Goal: Task Accomplishment & Management: Complete application form

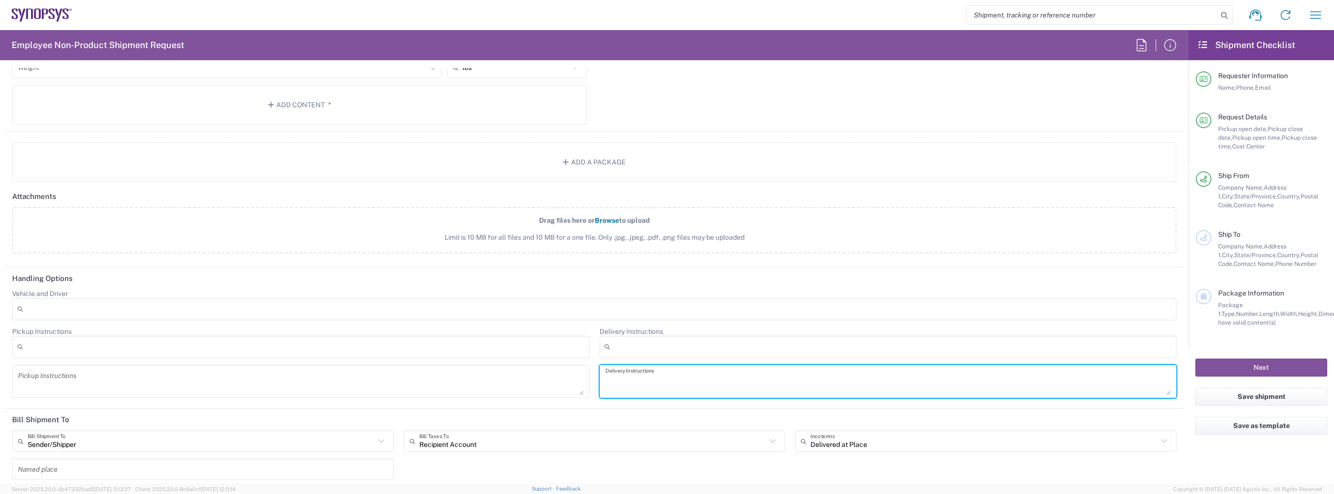
scroll to position [1021, 0]
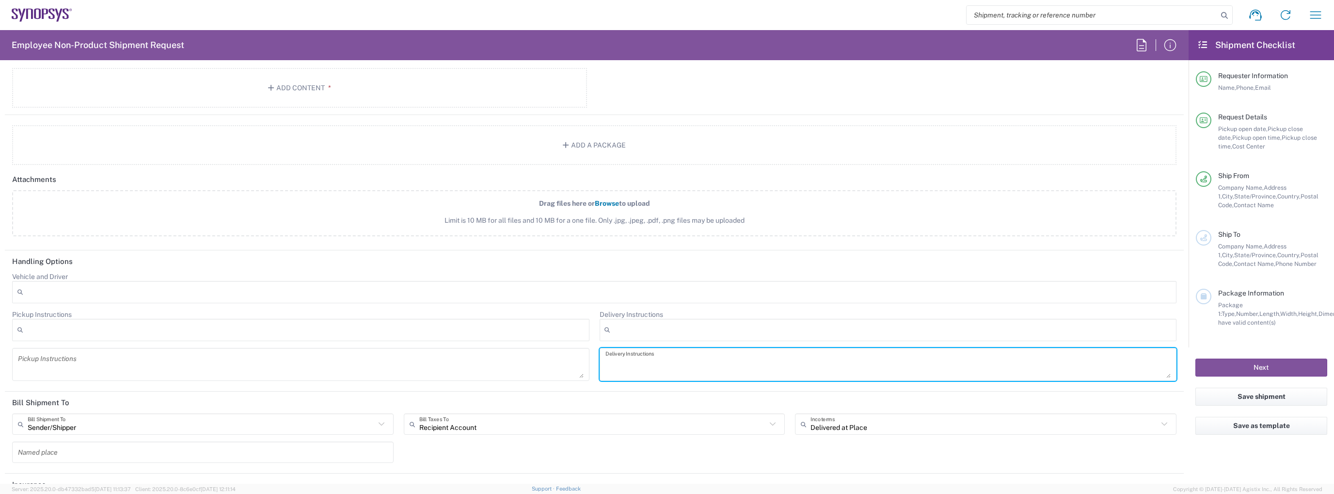
click at [184, 284] on div at bounding box center [594, 292] width 1165 height 22
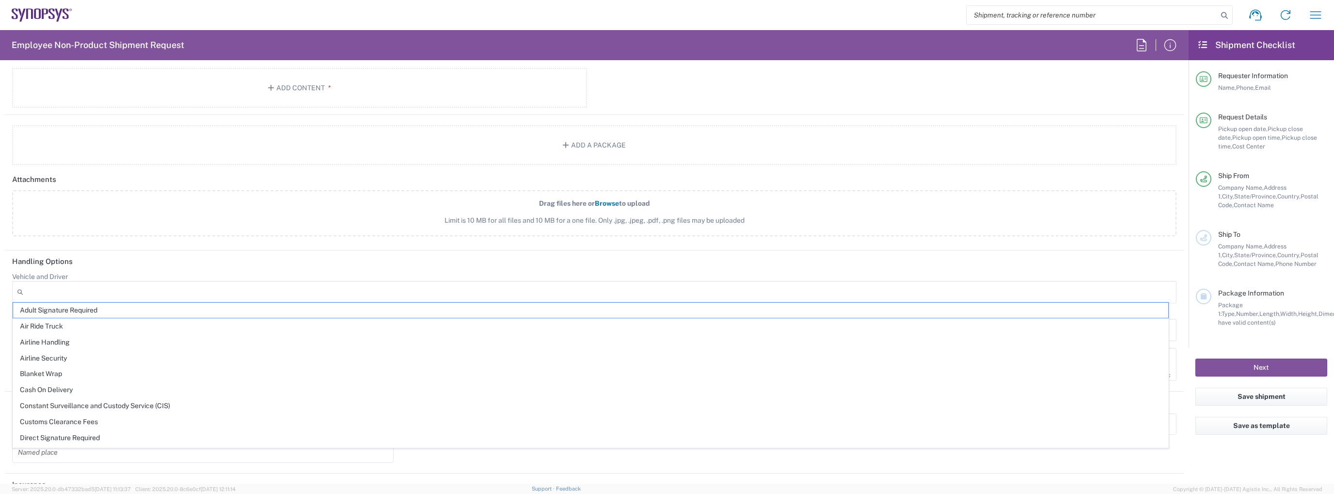
click at [183, 289] on div at bounding box center [594, 292] width 1165 height 22
click at [173, 275] on agx-dropdown-control "Vehicle and Driver Adult Signature Required Air Ride Truck Airline Handling Air…" at bounding box center [594, 287] width 1165 height 31
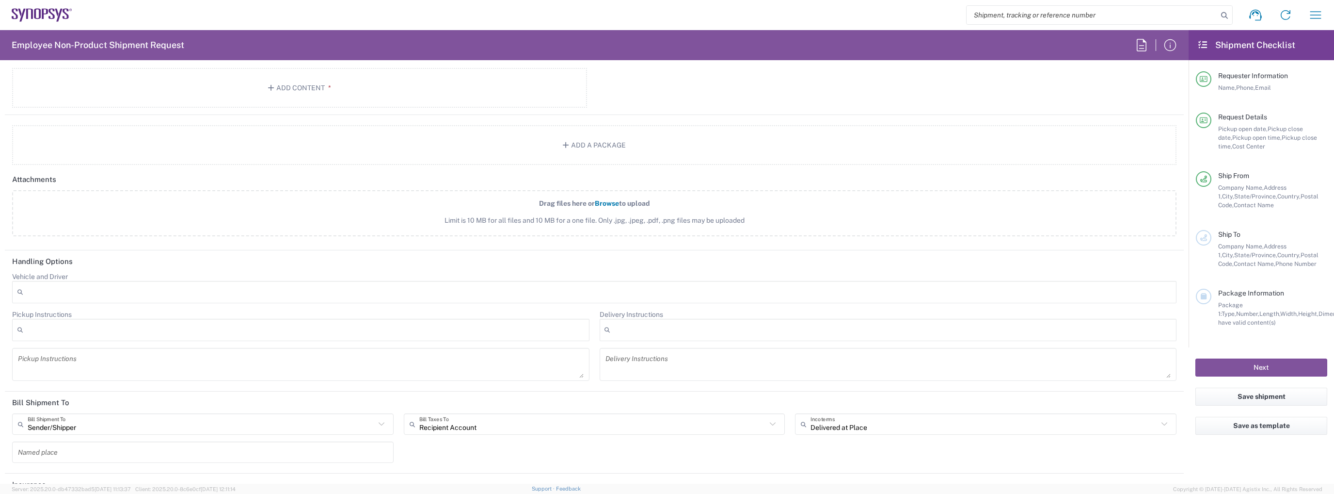
click at [169, 283] on div at bounding box center [594, 292] width 1165 height 22
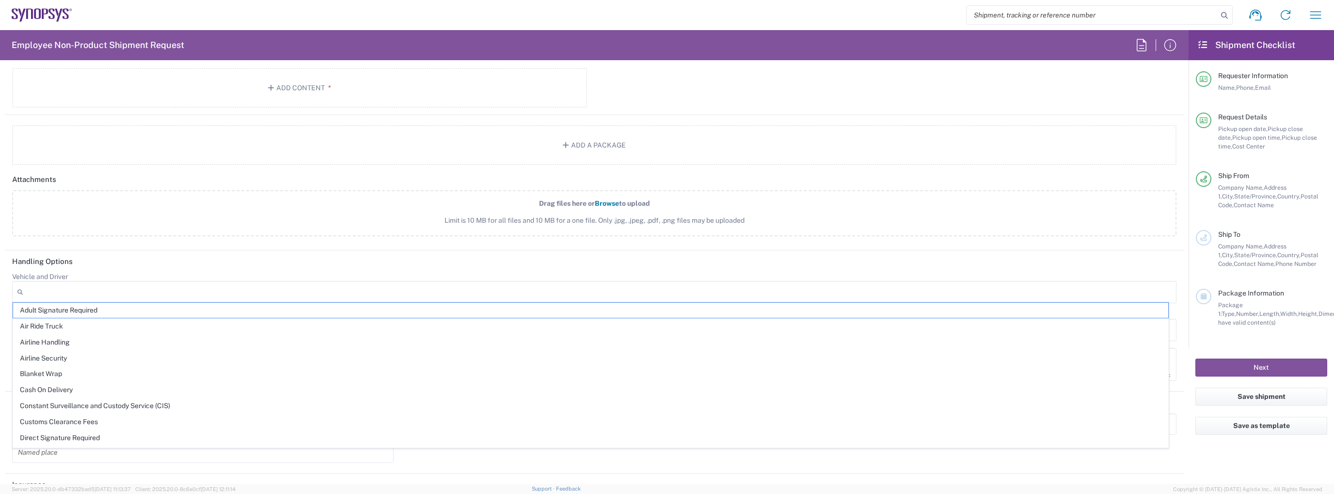
click at [169, 272] on agx-dropdown-control "Vehicle and Driver Adult Signature Required Air Ride Truck Airline Handling Air…" at bounding box center [594, 287] width 1165 height 31
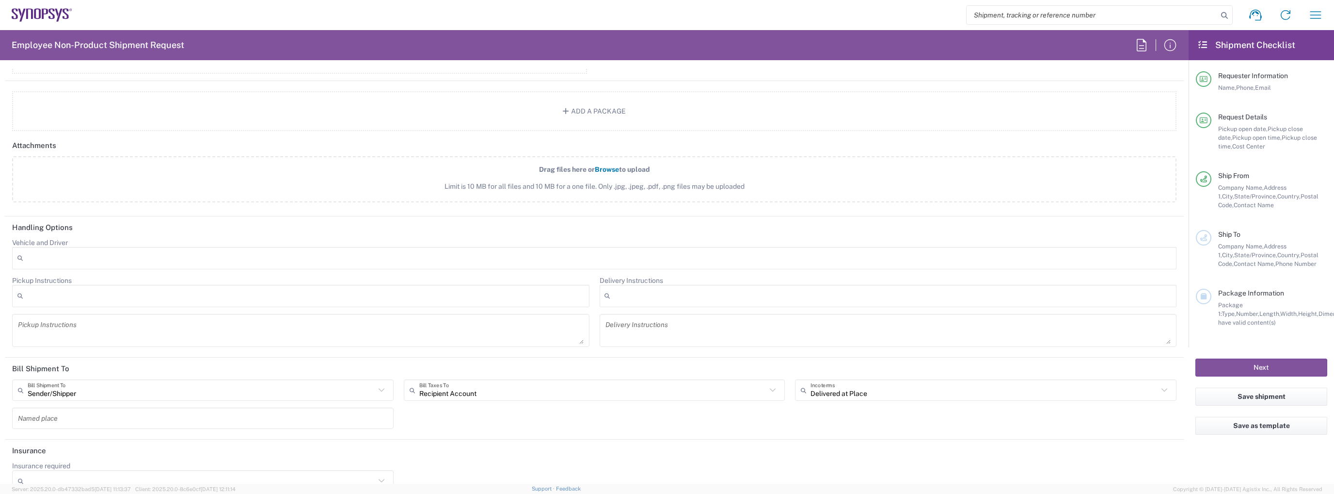
scroll to position [1069, 0]
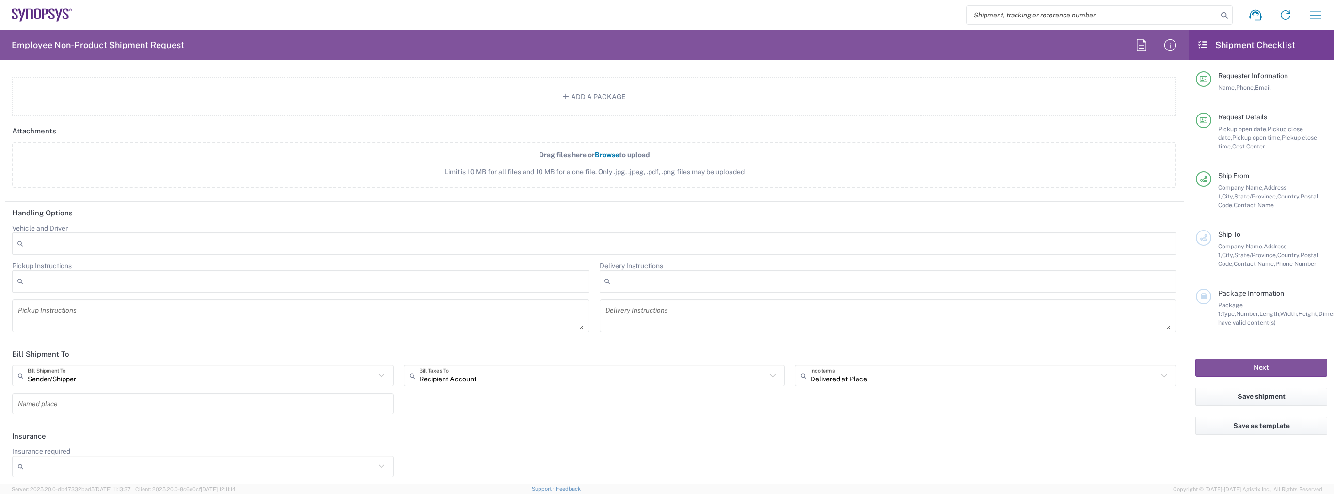
click at [57, 243] on div at bounding box center [594, 243] width 1165 height 22
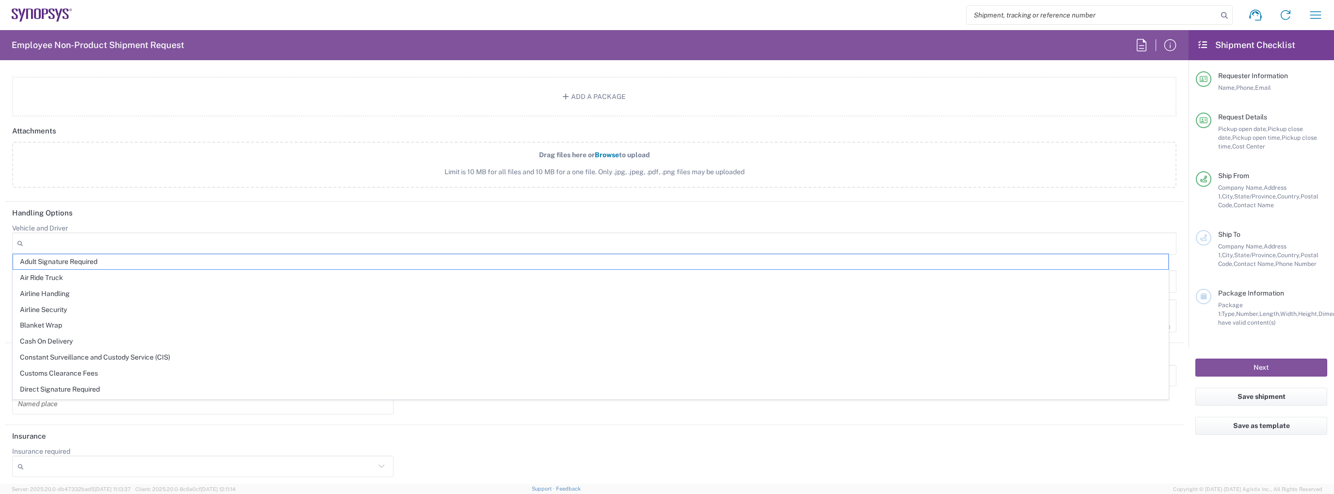
click at [94, 210] on header "Handling Options" at bounding box center [594, 213] width 1179 height 22
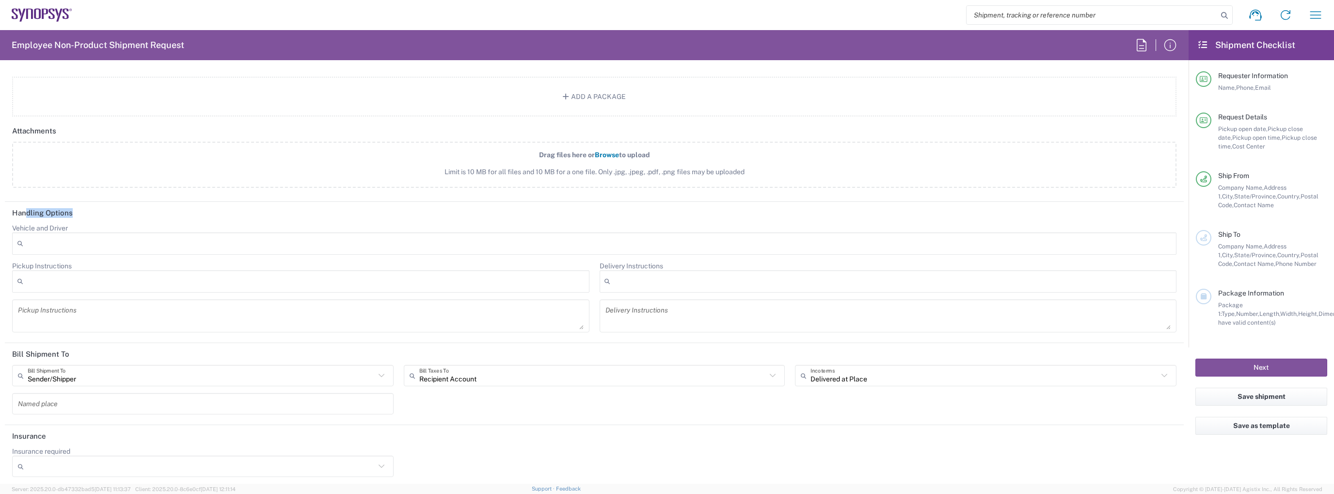
drag, startPoint x: 40, startPoint y: 210, endPoint x: 66, endPoint y: 210, distance: 25.7
click at [66, 210] on h2 "Handling Options" at bounding box center [42, 213] width 61 height 10
click at [81, 214] on header "Handling Options" at bounding box center [594, 213] width 1179 height 22
click at [56, 235] on div at bounding box center [594, 243] width 1165 height 22
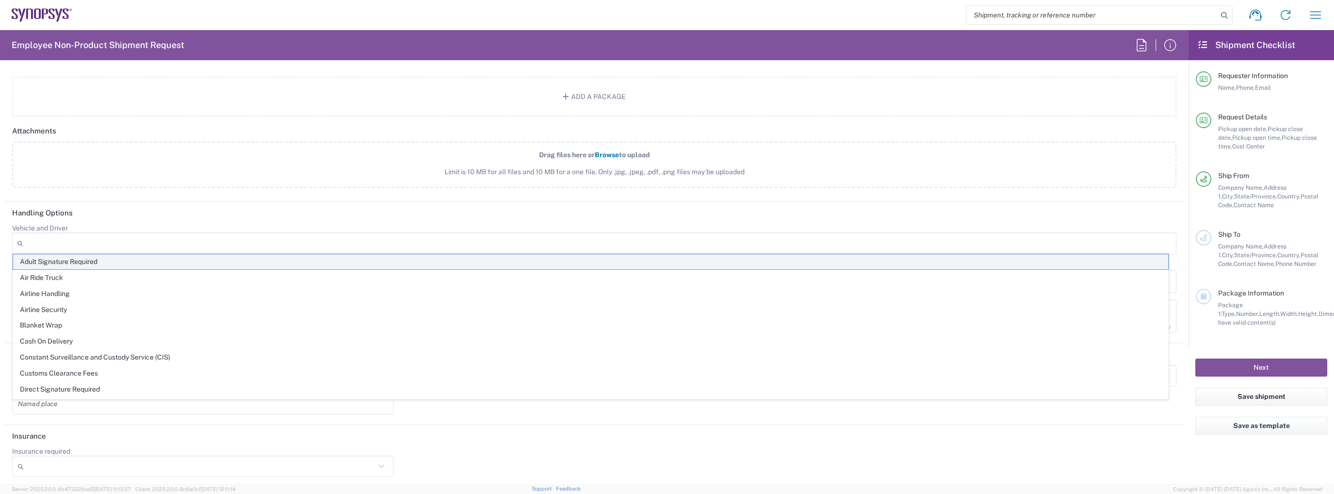
click at [81, 260] on span "Adult Signature Required" at bounding box center [591, 261] width 1156 height 15
click at [294, 215] on header "Handling Options" at bounding box center [594, 213] width 1179 height 22
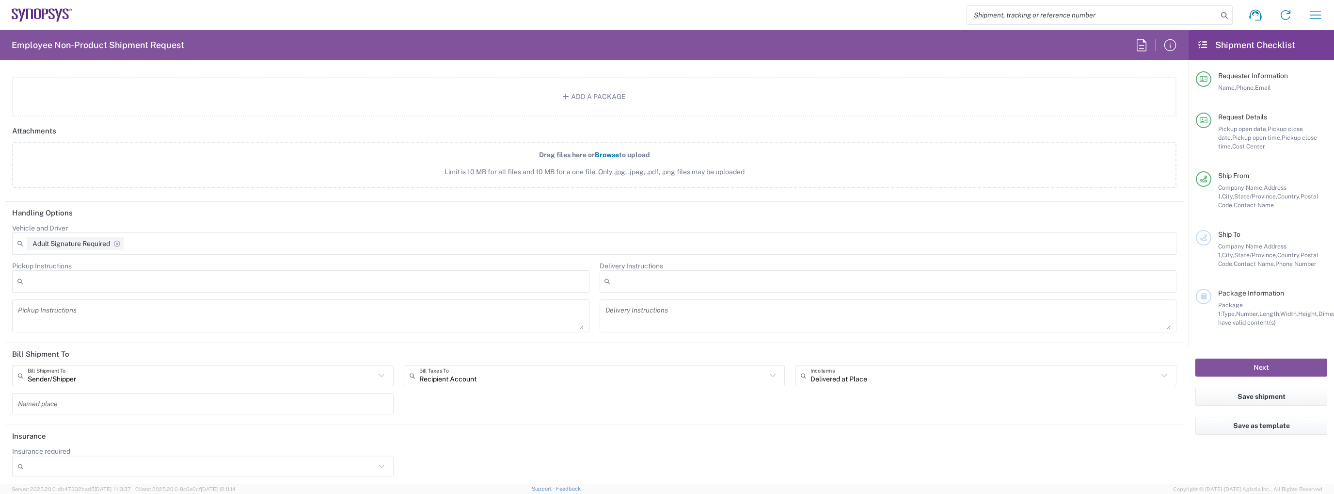
click at [120, 241] on icon at bounding box center [117, 244] width 14 height 6
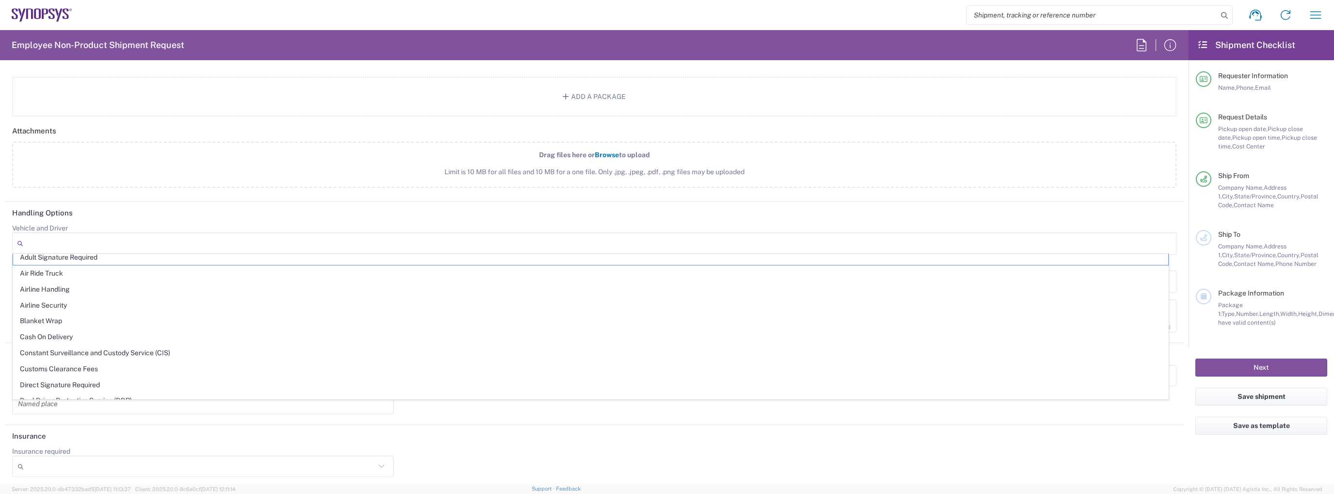
scroll to position [0, 0]
click at [203, 232] on div at bounding box center [594, 243] width 1165 height 22
click at [206, 216] on header "Handling Options" at bounding box center [594, 213] width 1179 height 22
